Goal: Information Seeking & Learning: Learn about a topic

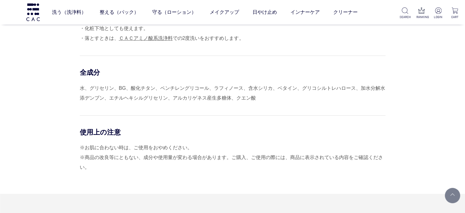
click at [370, 130] on div "使用上の注意" at bounding box center [233, 132] width 306 height 9
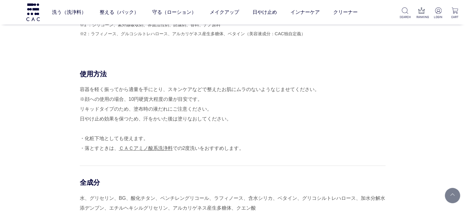
scroll to position [551, 0]
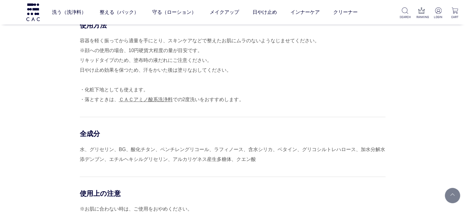
click at [80, 125] on div "使用方法 容器を軽く振ってから適量を手にとり、スキンケアなどで整えたお肌にムラのないようなじませてください。 ※顔への使用の場合、10円硬貨大程度の量が目安で…" at bounding box center [233, 138] width 306 height 234
click at [386, 113] on div "使用方法 容器を軽く振ってから適量を手にとり、スキンケアなどで整えたお肌にムラのないようなじませてください。 ※顔への使用の場合、10円硬貨大程度の量が目安で…" at bounding box center [233, 138] width 306 height 234
drag, startPoint x: 219, startPoint y: 156, endPoint x: 221, endPoint y: 148, distance: 7.9
click at [220, 154] on div "水、グリセリン、BG、酸化チタン、ペンチレングリコール、ラフィノース、含水シリカ、ベタイン、グリコシルトレハロース、加水分解水添デンブン、エチルヘキシルグリセ…" at bounding box center [233, 154] width 306 height 20
click at [241, 142] on div "全成分 水、グリセリン、BG、酸化チタン、ペンチレングリコール、ラフィノース、含水シリカ、ベタイン、グリコシルトレハロース、加水分解水添デンブン、エチルヘキシ…" at bounding box center [233, 140] width 306 height 47
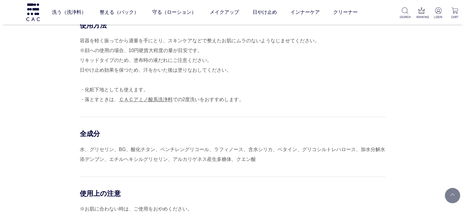
click at [386, 105] on div "使用方法 容器を軽く振ってから適量を手にとり、スキンケアなどで整えたお肌にムラのないようなじませてください。 ※顔への使用の場合、10円硬貨大程度の量が目安で…" at bounding box center [233, 138] width 306 height 234
click at [183, 125] on div "全成分 水、グリセリン、BG、酸化チタン、ペンチレングリコール、ラフィノース、含水シリカ、ベタイン、グリコシルトレハロース、加水分解水添デンブン、エチルヘキシ…" at bounding box center [233, 140] width 306 height 47
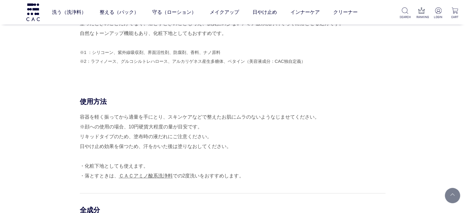
scroll to position [398, 0]
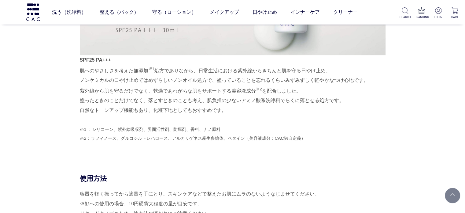
click at [110, 140] on p "※1 ：シリコーン、紫外線吸収剤、界面活性剤、防腐剤、香料、ナノ原料 ※2：ラフィノース、グルコシルトレハロース、アルカリゲネス産生多糖体、ベタイン（美容液成…" at bounding box center [233, 134] width 306 height 18
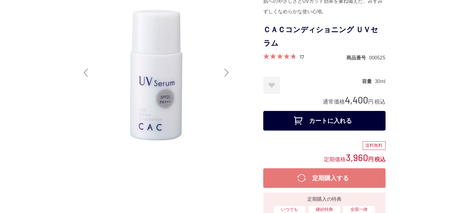
scroll to position [0, 0]
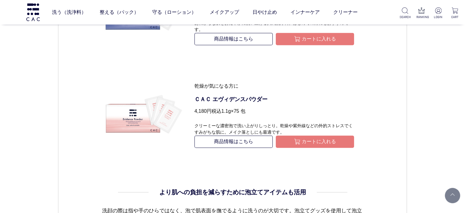
scroll to position [918, 0]
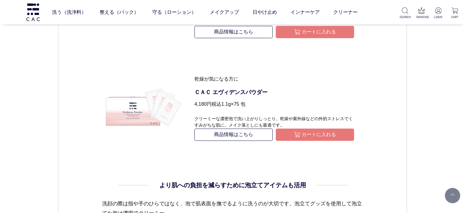
scroll to position [857, 0]
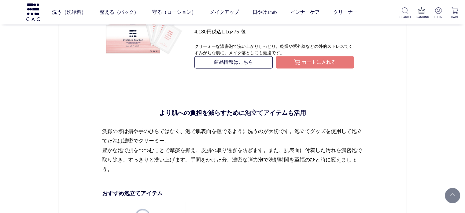
scroll to position [918, 0]
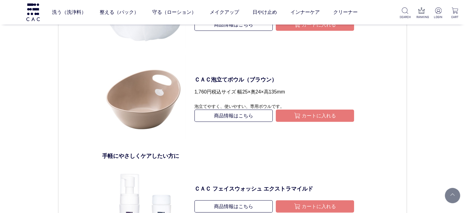
scroll to position [1224, 0]
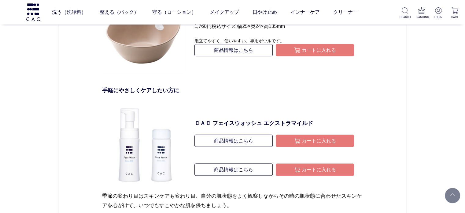
drag, startPoint x: 127, startPoint y: 167, endPoint x: 459, endPoint y: 109, distance: 337.0
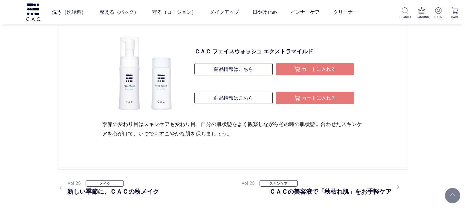
scroll to position [1285, 0]
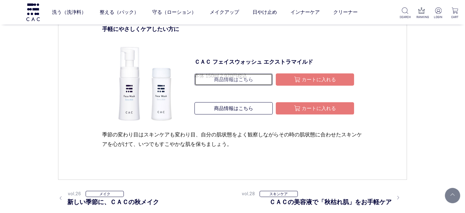
click at [254, 82] on link "商品情報はこちら" at bounding box center [234, 79] width 78 height 12
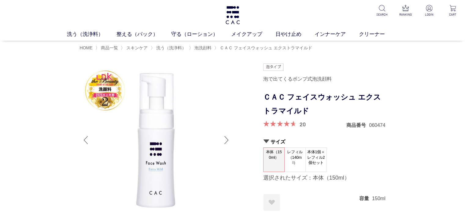
drag, startPoint x: 24, startPoint y: 114, endPoint x: 27, endPoint y: 113, distance: 3.6
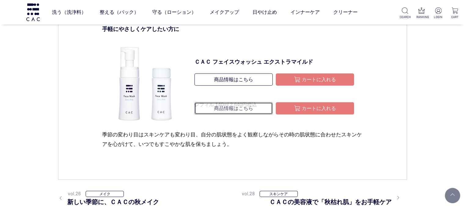
click at [230, 107] on link "商品情報はこちら" at bounding box center [234, 108] width 78 height 12
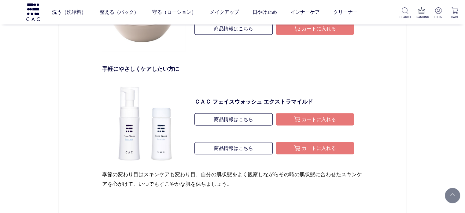
scroll to position [1254, 0]
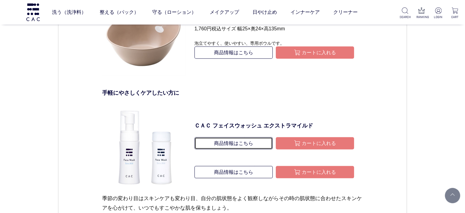
scroll to position [1285, 0]
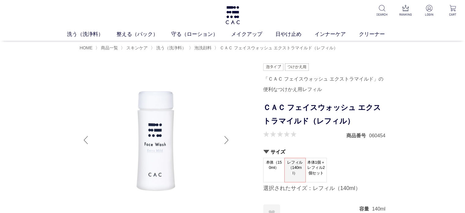
drag, startPoint x: 0, startPoint y: 147, endPoint x: 16, endPoint y: 134, distance: 20.0
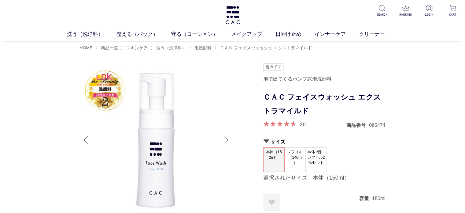
click at [297, 159] on span "レフィル（140ml）" at bounding box center [295, 156] width 21 height 19
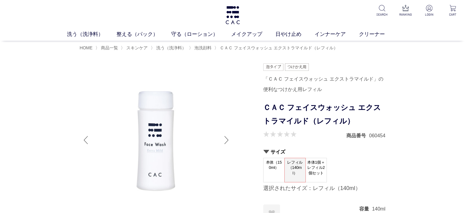
click at [263, 162] on dt "本体（150ml）" at bounding box center [273, 170] width 21 height 24
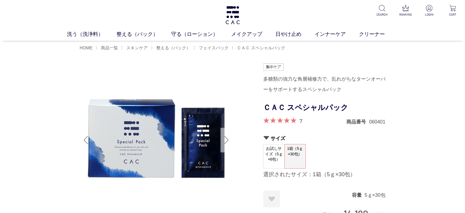
click at [232, 139] on div "Next slide" at bounding box center [227, 140] width 12 height 24
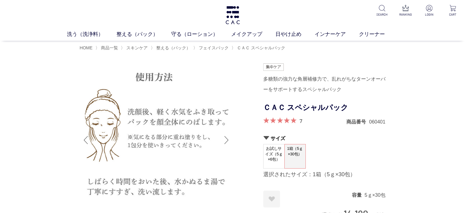
click at [232, 139] on div "Next slide" at bounding box center [227, 140] width 12 height 24
